Goal: Task Accomplishment & Management: Manage account settings

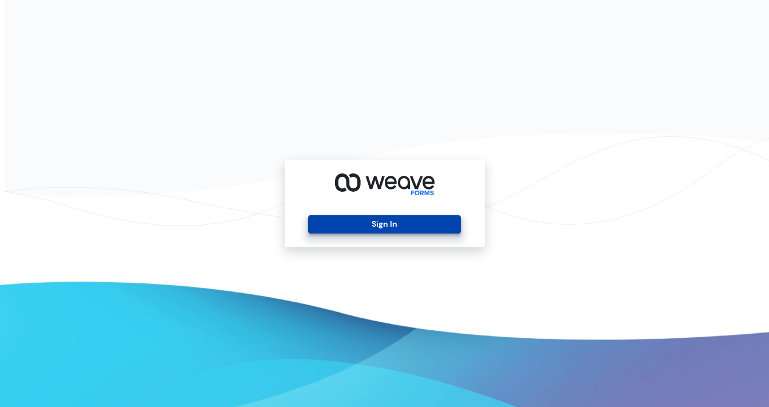
click at [405, 218] on button "Sign In" at bounding box center [384, 224] width 153 height 18
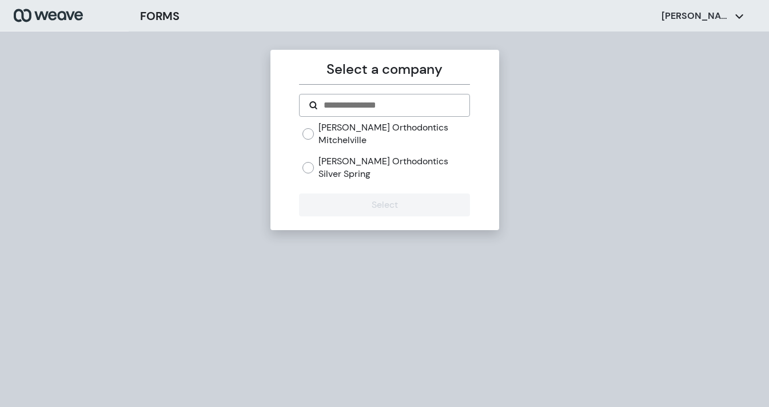
click at [407, 132] on label "[PERSON_NAME] Orthodontics Mitchelville" at bounding box center [395, 133] width 152 height 25
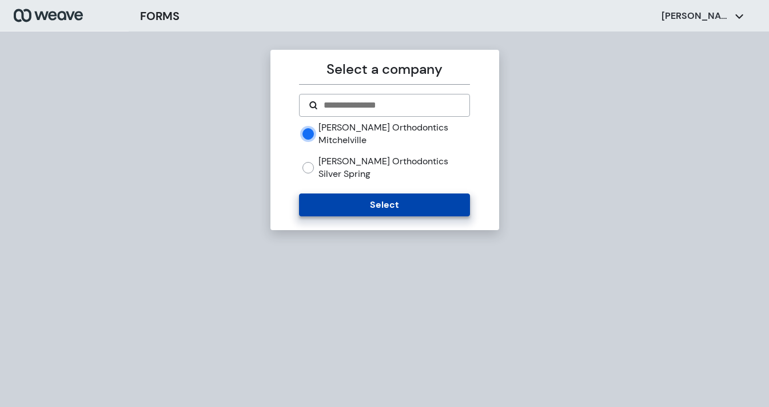
click at [414, 193] on button "Select" at bounding box center [384, 204] width 171 height 23
